Goal: Transaction & Acquisition: Obtain resource

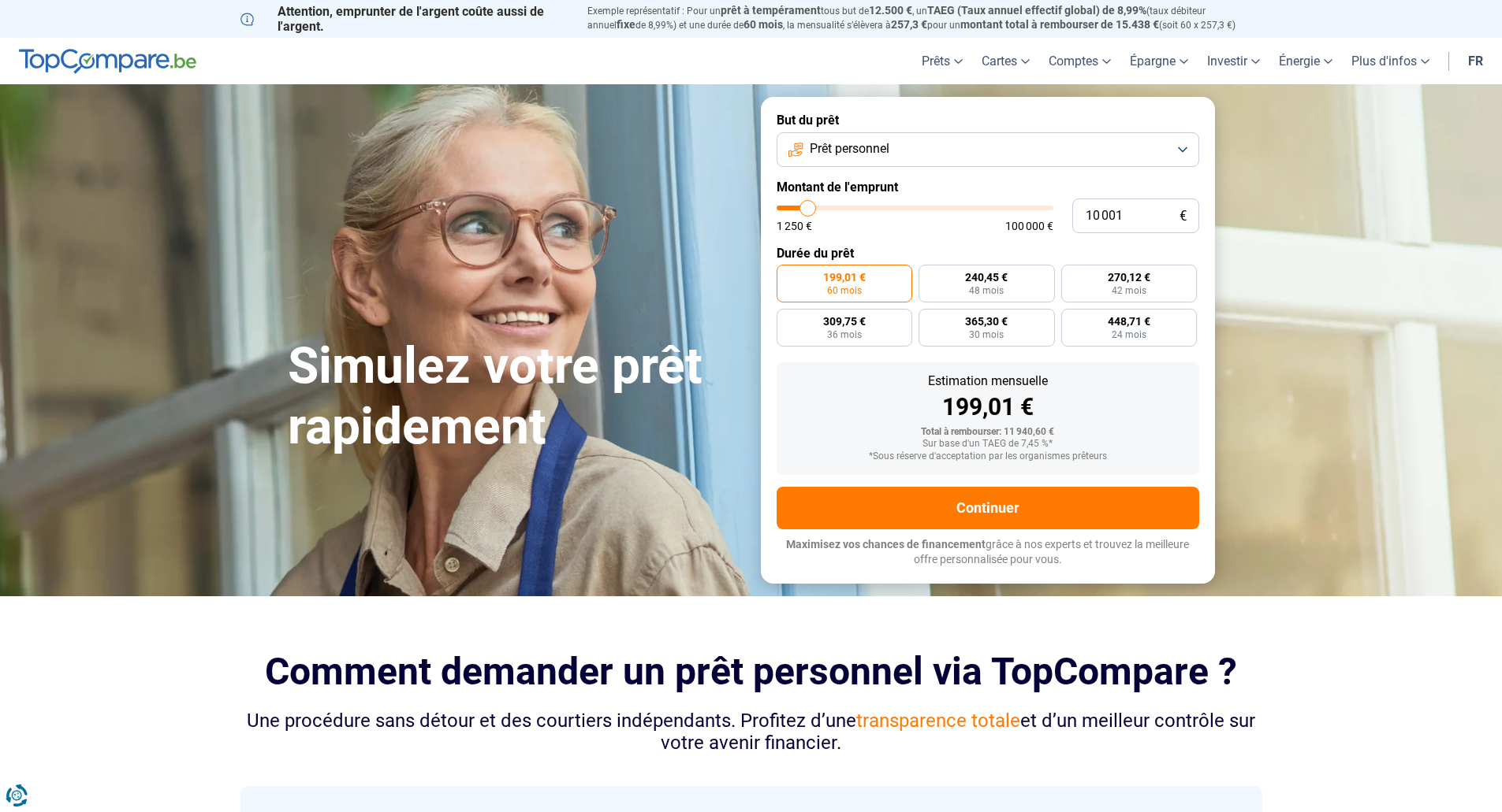
click at [1183, 148] on button "Prêt personnel" at bounding box center [987, 149] width 422 height 34
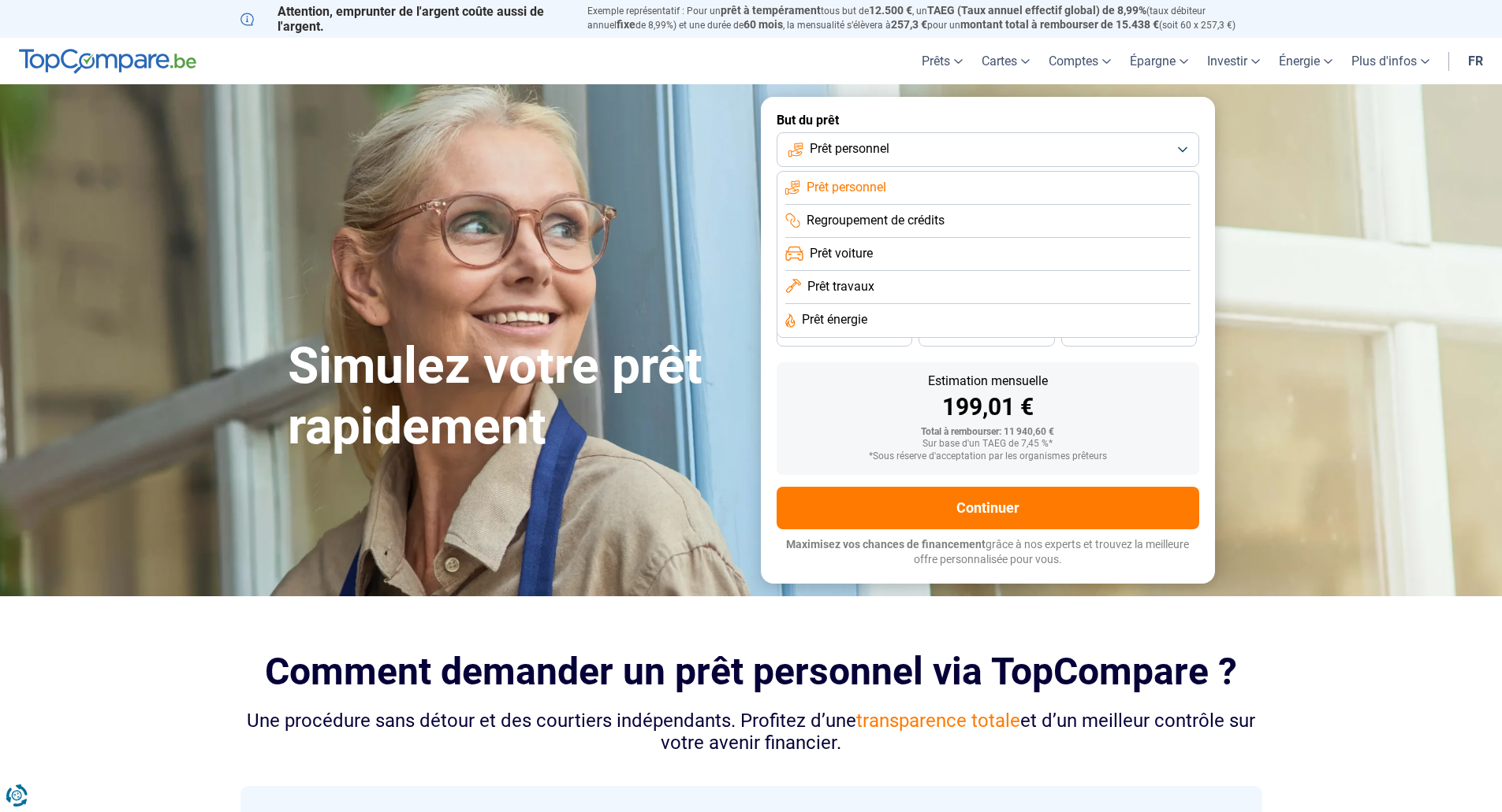
click at [1188, 146] on button "Prêt personnel" at bounding box center [987, 149] width 422 height 34
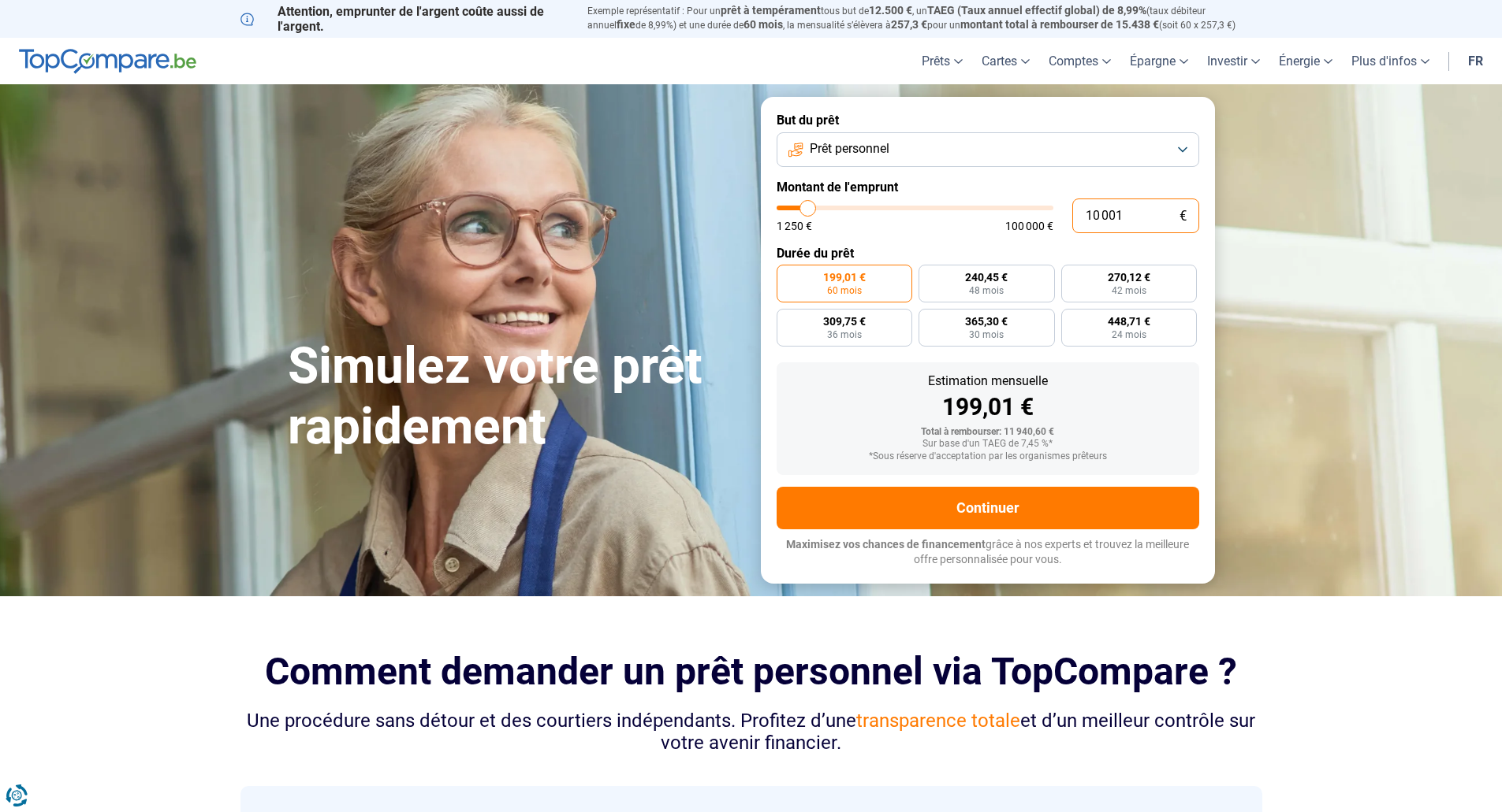
drag, startPoint x: 1131, startPoint y: 217, endPoint x: 1069, endPoint y: 215, distance: 62.0
click at [1069, 215] on div "10 001 € 1 250 € 100 000 €" at bounding box center [987, 215] width 422 height 34
type input "2"
type input "1250"
type input "20"
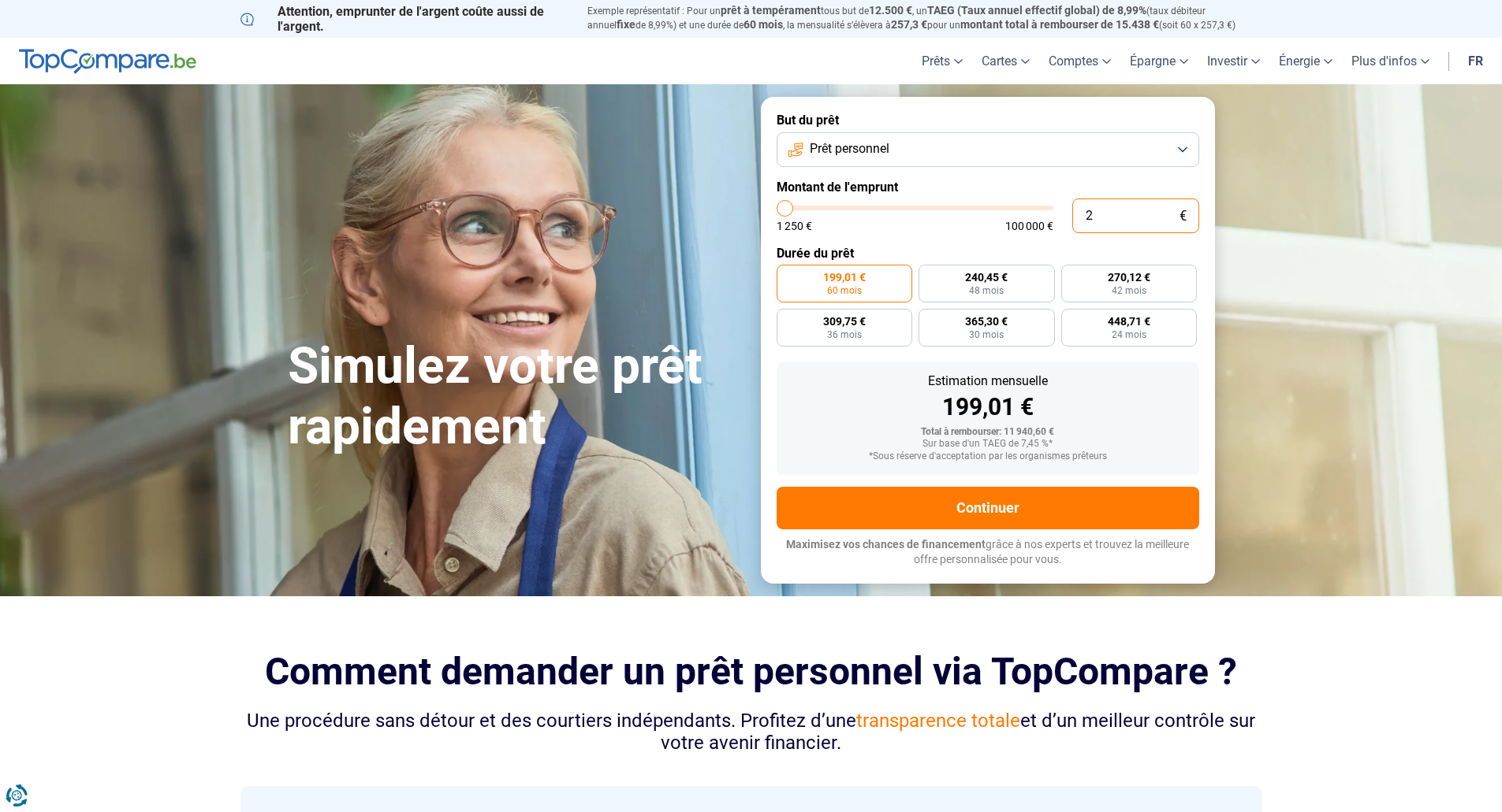
type input "1250"
type input "200"
type input "1250"
type input "2 000"
type input "2000"
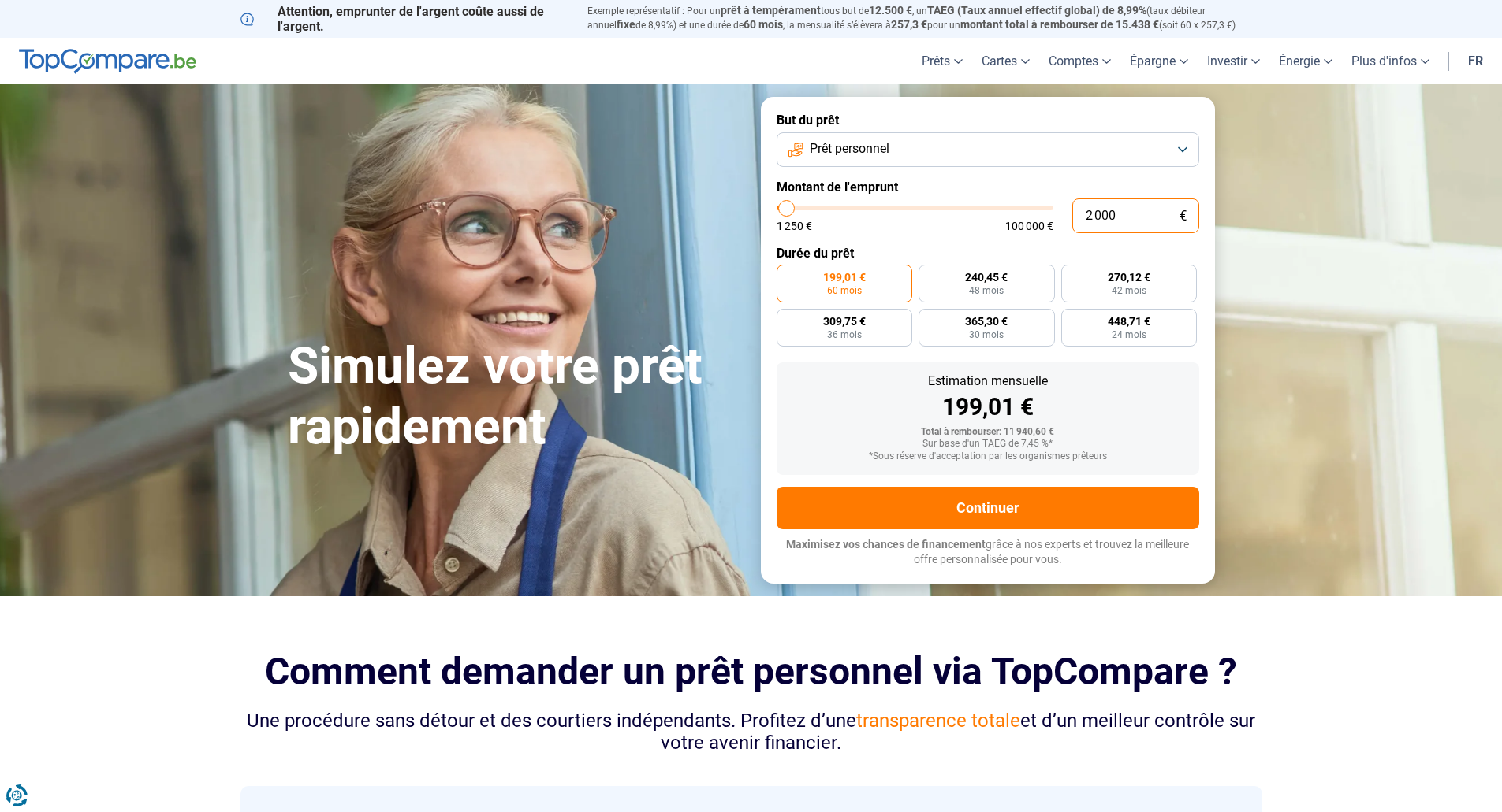
type input "2 000"
radio input "true"
click at [1298, 334] on section "Simulez votre prêt rapidement Simulez votre prêt rapidement But du prêt Prêt pe…" at bounding box center [751, 340] width 1502 height 512
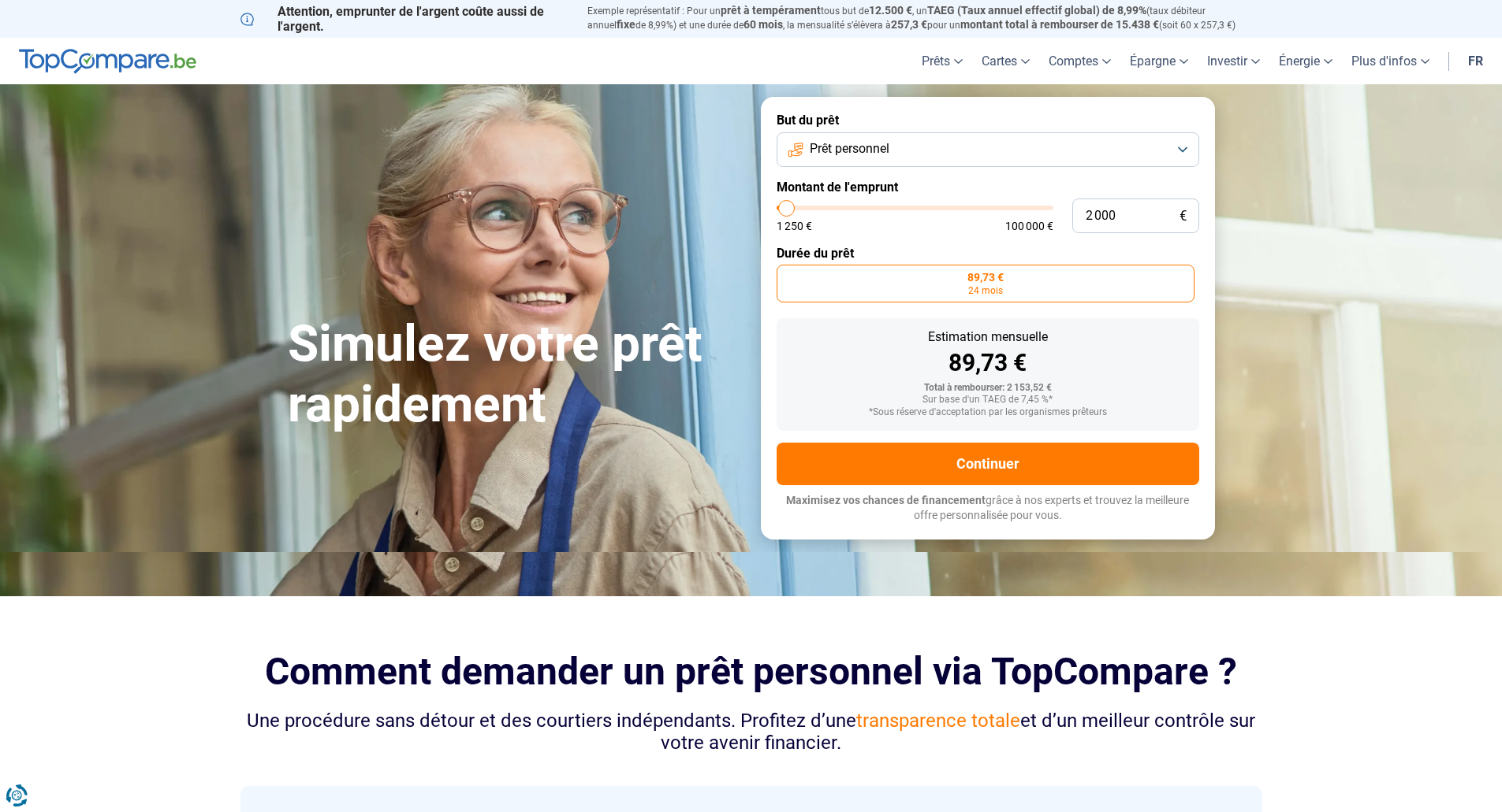
click at [1076, 286] on label "89,73 € 24 mois" at bounding box center [984, 284] width 417 height 38
click at [787, 275] on input "89,73 € 24 mois" at bounding box center [781, 270] width 10 height 10
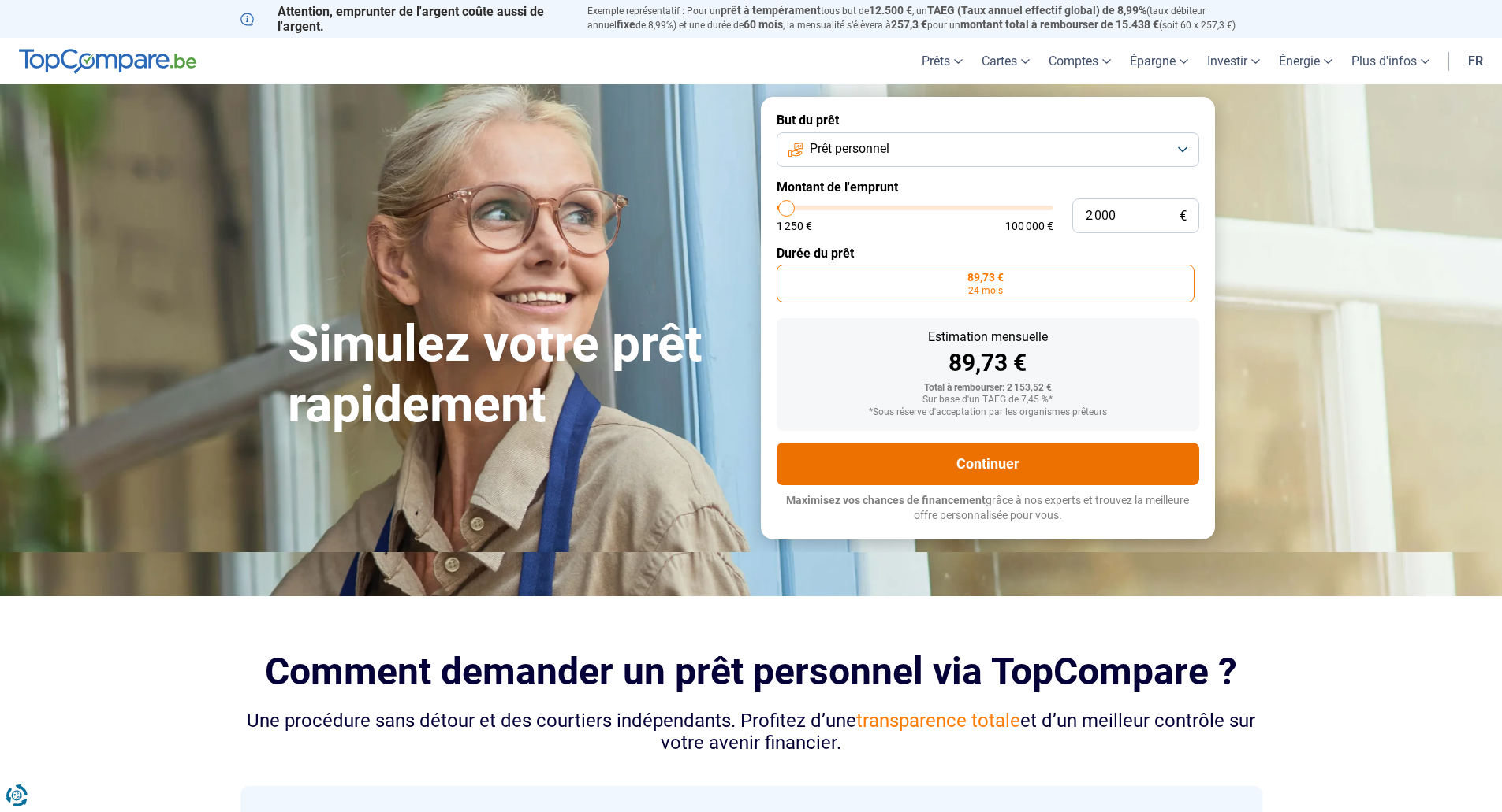
click at [1059, 463] on button "Continuer" at bounding box center [987, 463] width 422 height 42
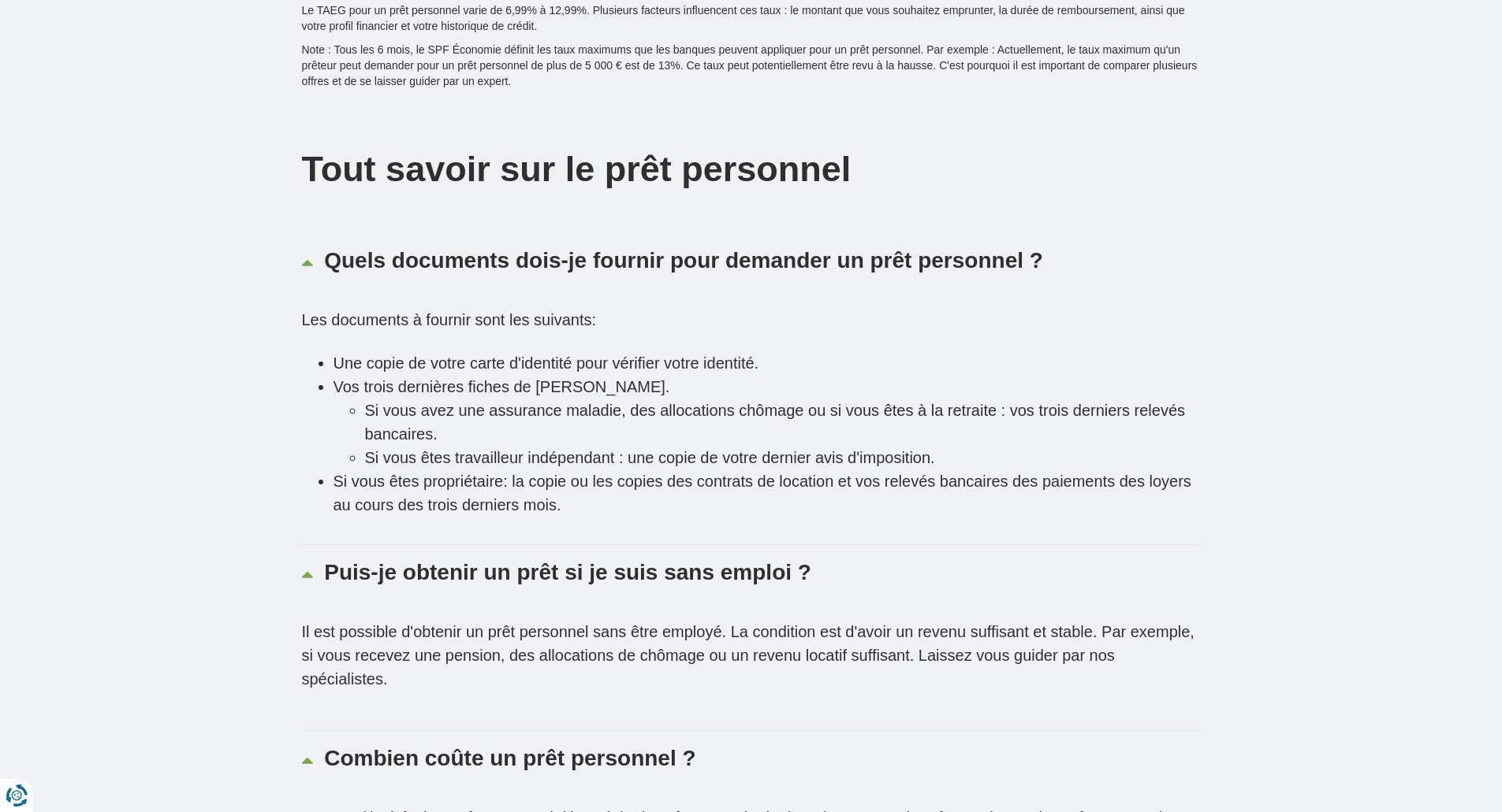
scroll to position [2915, 0]
